Goal: Information Seeking & Learning: Learn about a topic

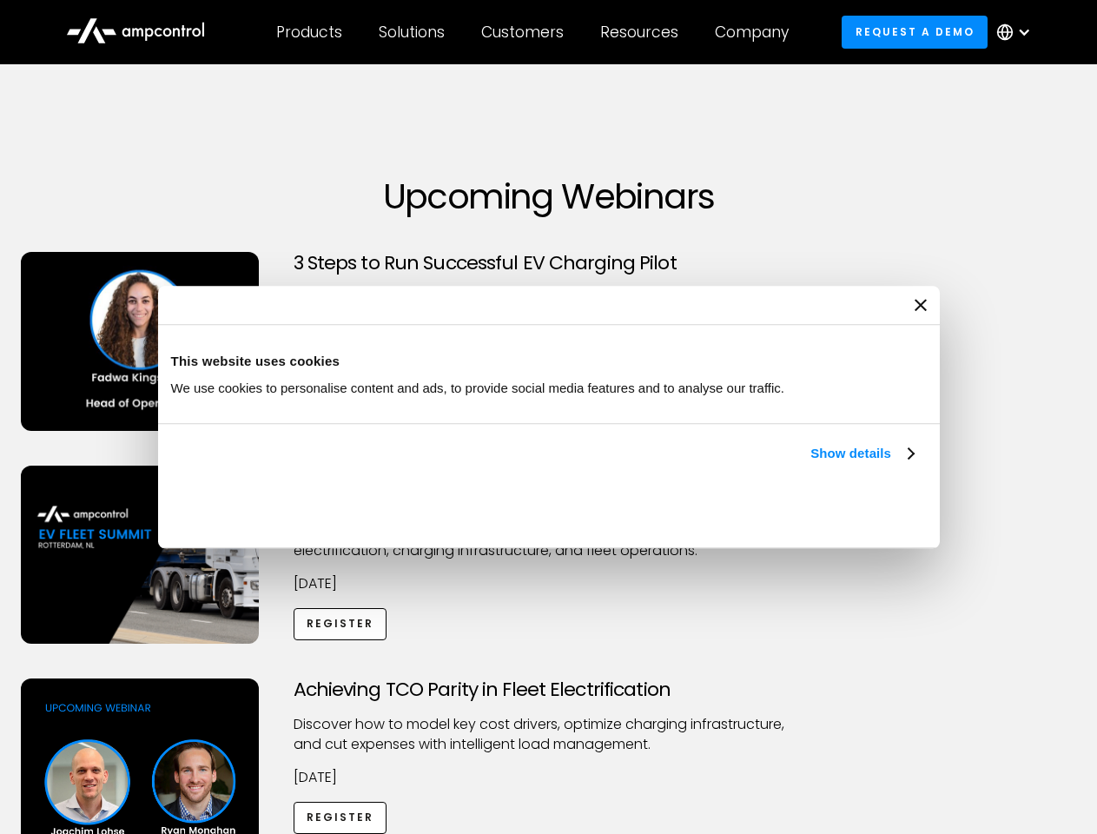
click at [811, 464] on link "Show details" at bounding box center [862, 453] width 103 height 21
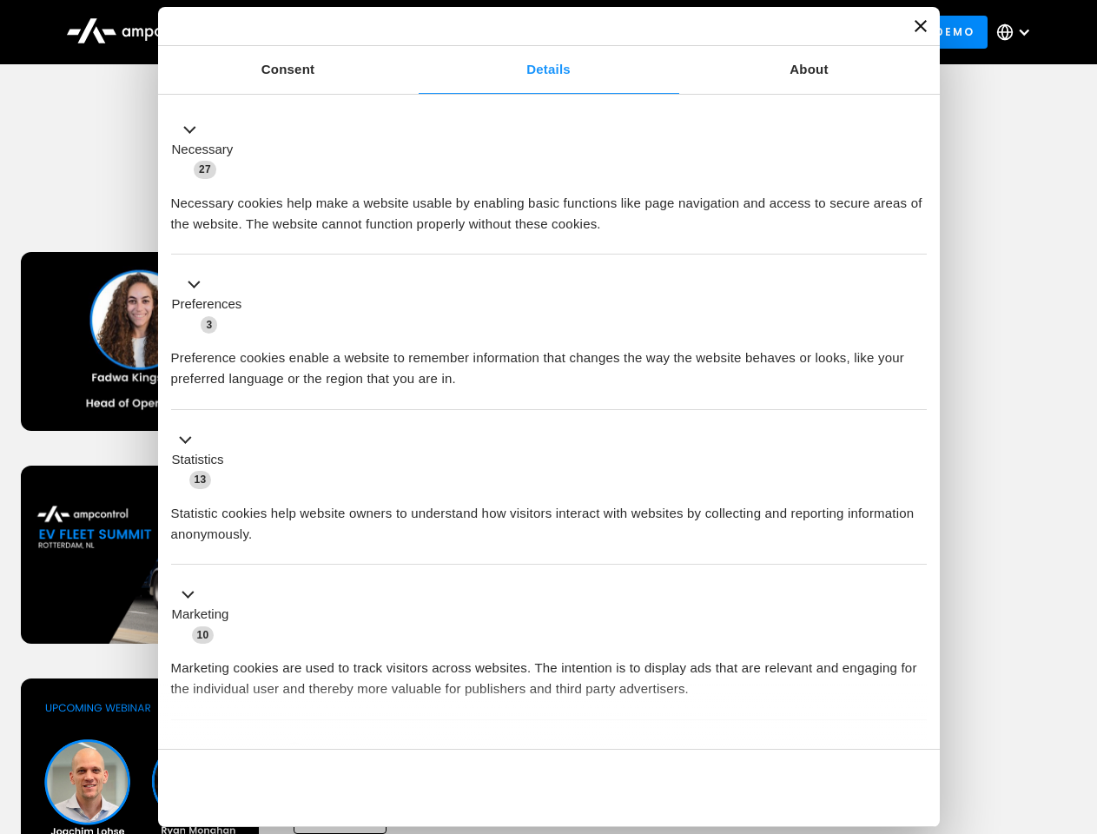
click at [916, 235] on div "Necessary cookies help make a website usable by enabling basic functions like p…" at bounding box center [549, 207] width 756 height 55
click at [1078, 700] on div "Achieving TCO Parity in Fleet Electrification Discover how to model key cost dr…" at bounding box center [548, 815] width 1091 height 273
click at [534, 32] on div "Customers" at bounding box center [522, 32] width 83 height 19
click at [308, 32] on div "Products" at bounding box center [309, 32] width 66 height 19
click at [413, 32] on div "Solutions" at bounding box center [412, 32] width 66 height 19
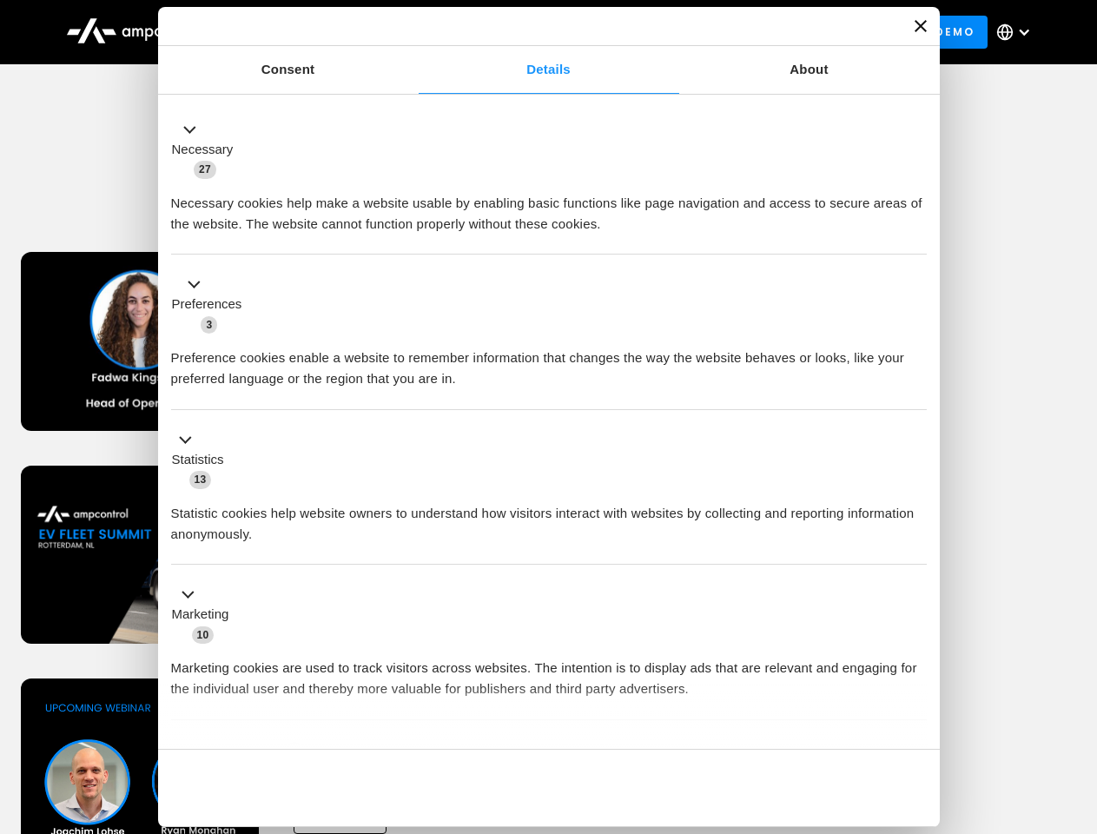
click at [526, 32] on div "Customers" at bounding box center [522, 32] width 83 height 19
click at [643, 32] on div "Resources" at bounding box center [639, 32] width 78 height 19
click at [758, 32] on div "Company" at bounding box center [752, 32] width 74 height 19
click at [1018, 32] on div at bounding box center [1024, 32] width 14 height 14
